Goal: Find specific page/section: Find specific page/section

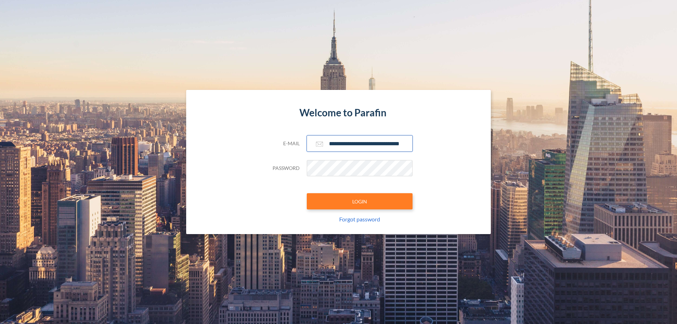
type input "**********"
click at [360, 201] on button "LOGIN" at bounding box center [360, 201] width 106 height 16
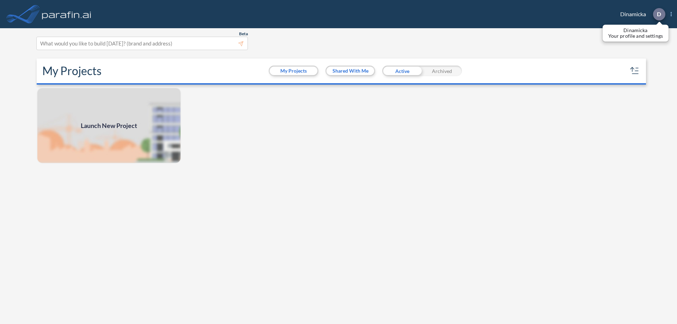
click at [659, 14] on p "D" at bounding box center [659, 14] width 4 height 6
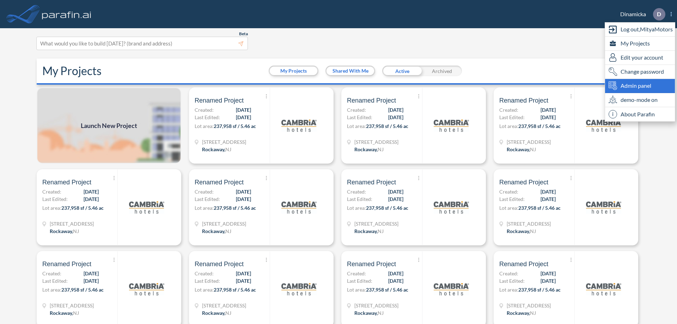
click at [640, 86] on span "Admin panel" at bounding box center [636, 86] width 31 height 8
